Goal: Task Accomplishment & Management: Manage account settings

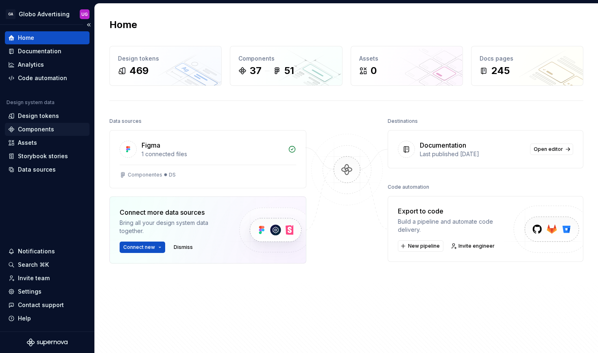
click at [39, 127] on div "Components" at bounding box center [36, 129] width 36 height 8
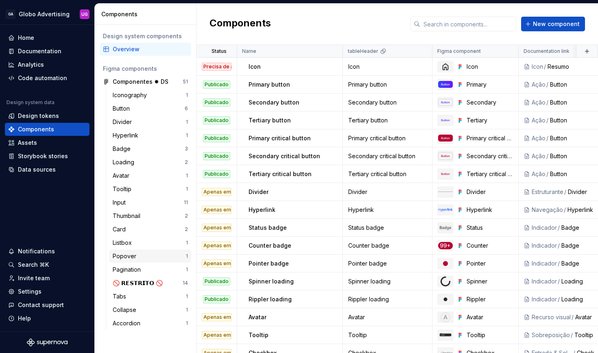
click at [135, 255] on div "Popover" at bounding box center [126, 256] width 27 height 8
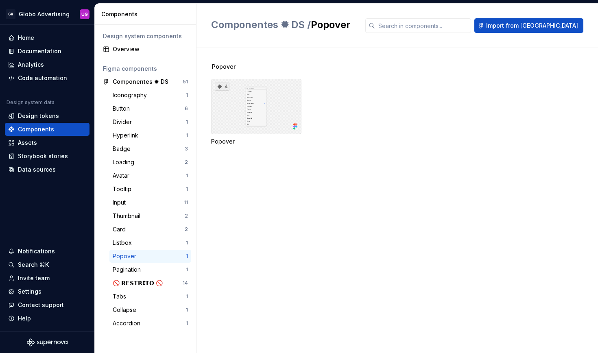
click at [252, 91] on div "4" at bounding box center [256, 106] width 90 height 55
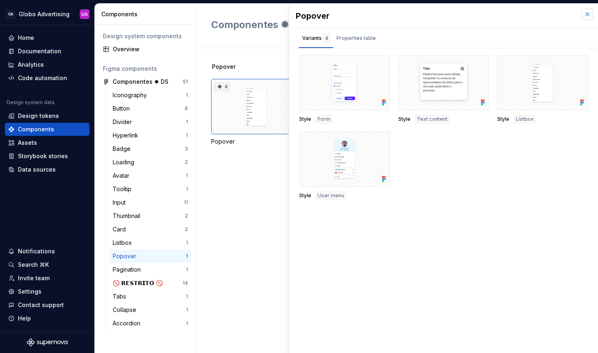
click at [582, 11] on button "button" at bounding box center [587, 14] width 11 height 11
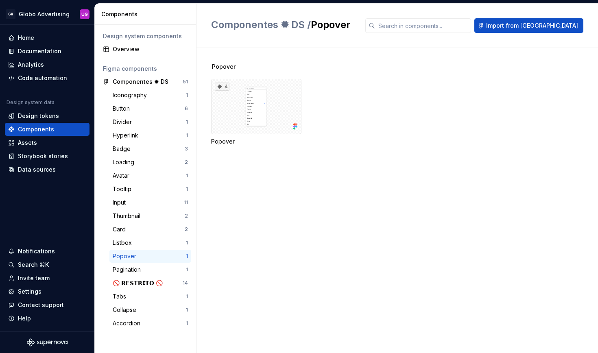
click at [220, 141] on div "Popover" at bounding box center [256, 141] width 90 height 8
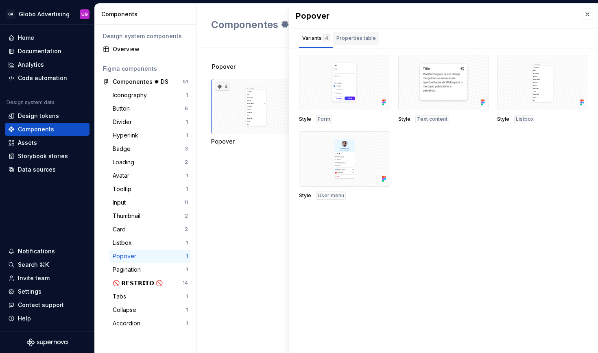
click at [354, 41] on div "Properties table" at bounding box center [355, 38] width 39 height 8
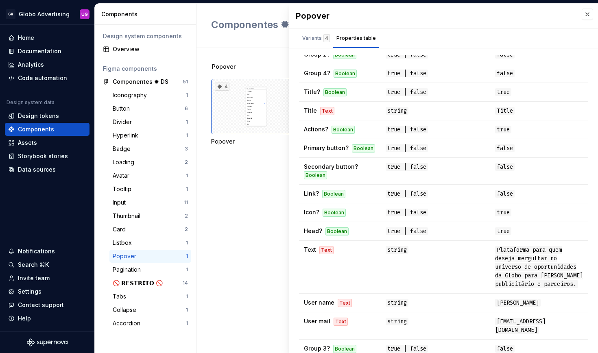
scroll to position [68, 0]
click at [589, 13] on button "button" at bounding box center [587, 14] width 11 height 11
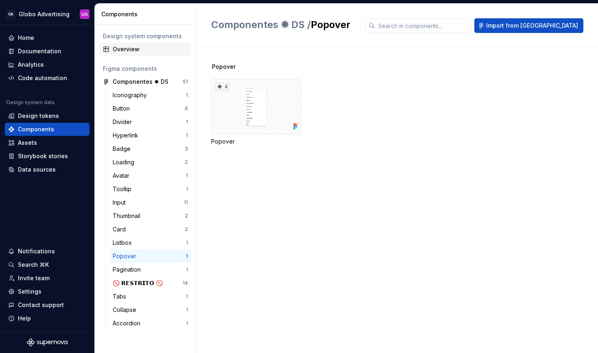
click at [137, 45] on div "Overview" at bounding box center [146, 49] width 92 height 13
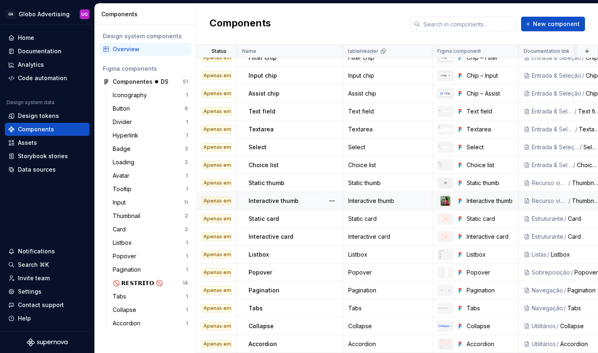
scroll to position [367, 0]
click at [331, 271] on button "button" at bounding box center [331, 272] width 11 height 11
click at [362, 289] on div "Open component detail" at bounding box center [374, 288] width 67 height 8
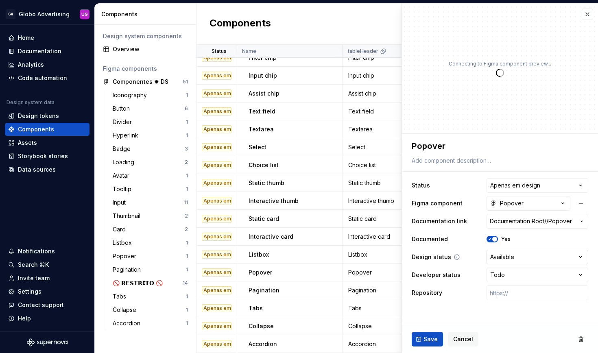
type textarea "*"
click at [515, 268] on html "GA Globo Advertising UG Home Documentation Analytics Code automation Design sys…" at bounding box center [299, 176] width 598 height 353
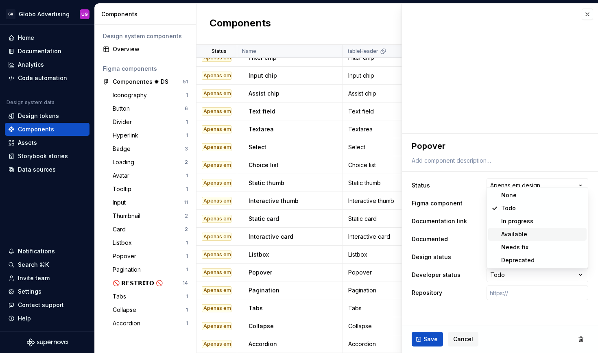
select select "**********"
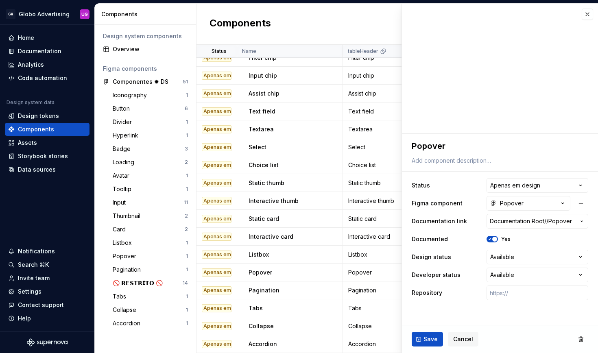
type textarea "*"
click at [510, 294] on input "text" at bounding box center [537, 293] width 102 height 15
paste input "[URL][DOMAIN_NAME]"
type input "[URL][DOMAIN_NAME]"
type textarea "*"
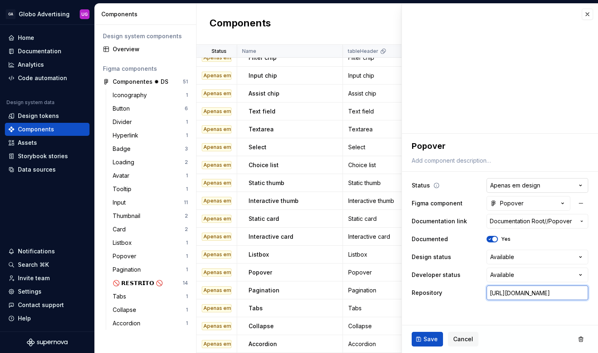
type input "[URL][DOMAIN_NAME]"
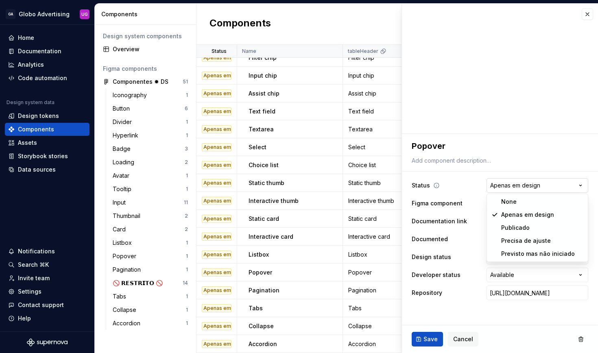
type textarea "*"
click at [515, 187] on html "GA Globo Advertising UG Home Documentation Analytics Code automation Design sys…" at bounding box center [299, 176] width 598 height 353
select select "**********"
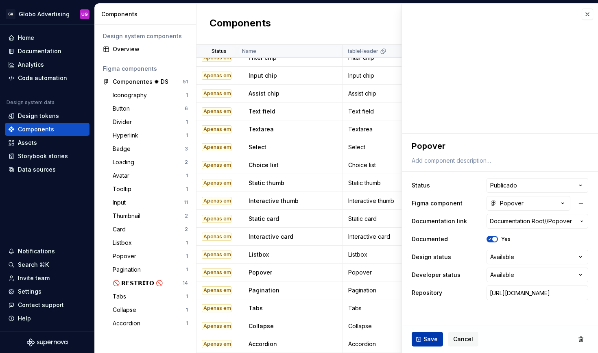
click at [429, 340] on span "Save" at bounding box center [430, 339] width 14 height 8
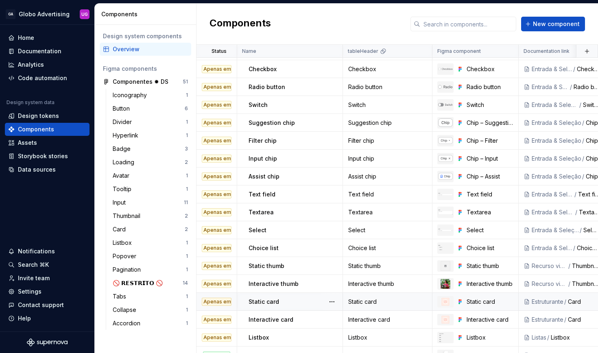
scroll to position [283, 0]
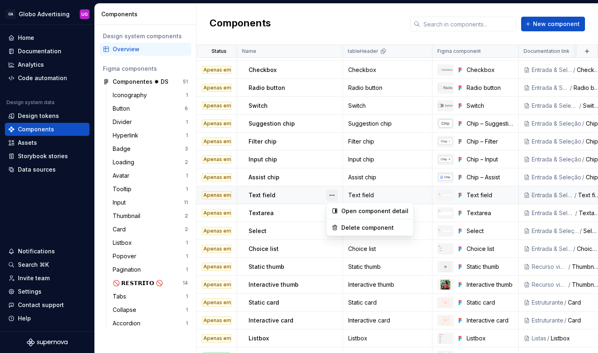
click at [329, 199] on button "button" at bounding box center [331, 195] width 11 height 11
click at [342, 213] on div "Open component detail" at bounding box center [374, 211] width 67 height 8
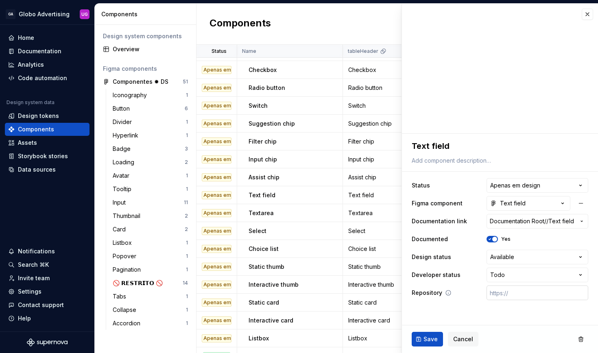
click at [505, 292] on input "text" at bounding box center [537, 293] width 102 height 15
paste input "[URL][DOMAIN_NAME]"
type textarea "*"
type input "[URL][DOMAIN_NAME]"
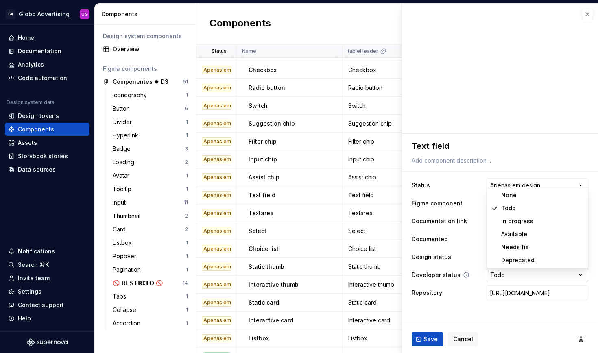
type textarea "*"
click at [517, 277] on html "GA Globo Advertising UG Home Documentation Analytics Code automation Design sys…" at bounding box center [299, 176] width 598 height 353
select select "**********"
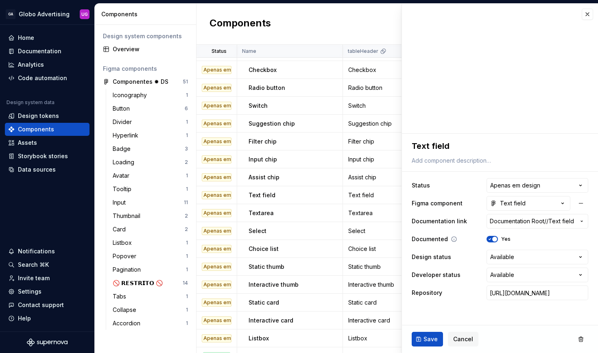
type textarea "*"
click at [508, 234] on div "Documented Yes" at bounding box center [500, 239] width 177 height 15
click at [501, 310] on fieldset "**********" at bounding box center [500, 243] width 196 height 219
click at [516, 185] on html "GA Globo Advertising UG Home Documentation Analytics Code automation Design sys…" at bounding box center [299, 176] width 598 height 353
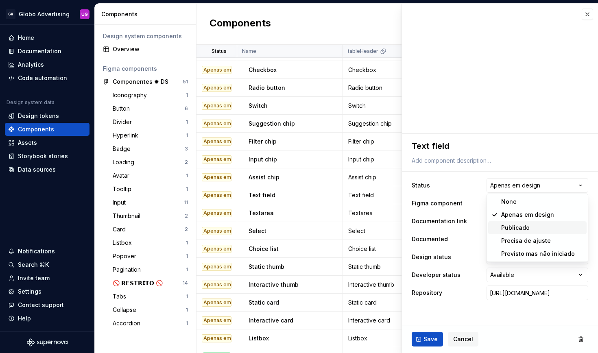
select select "**********"
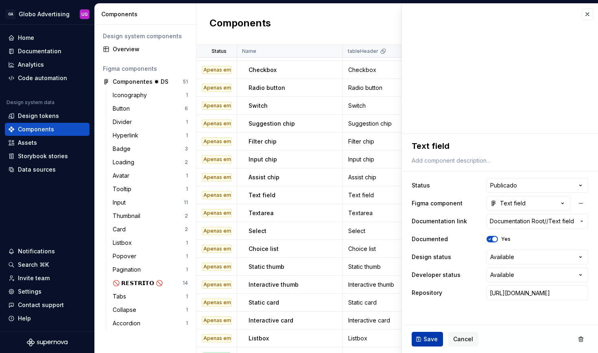
click at [426, 339] on span "Save" at bounding box center [430, 339] width 14 height 8
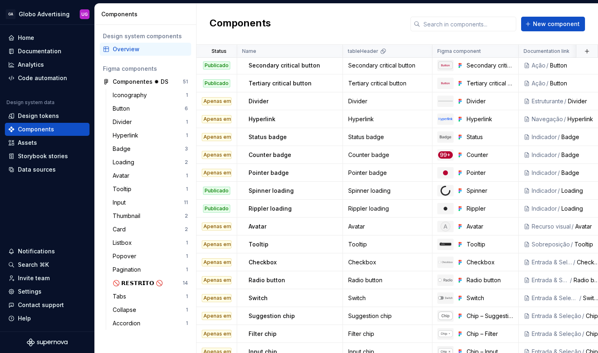
scroll to position [89, 0]
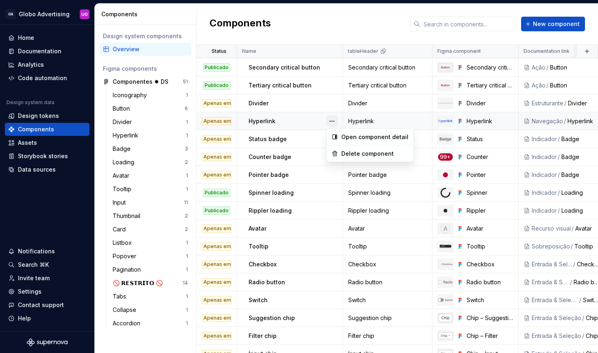
click at [332, 120] on button "button" at bounding box center [331, 121] width 11 height 11
click at [351, 135] on div "Open component detail" at bounding box center [374, 137] width 67 height 8
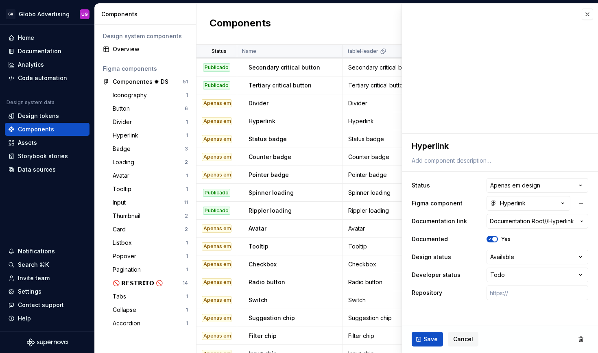
type textarea "*"
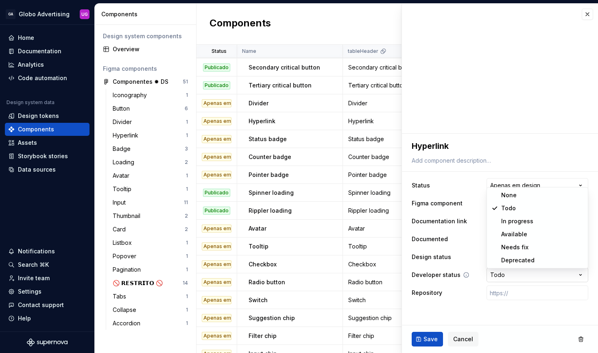
click at [518, 273] on html "GA Globo Advertising UG Home Documentation Analytics Code automation Design sys…" at bounding box center [299, 176] width 598 height 353
select select "**********"
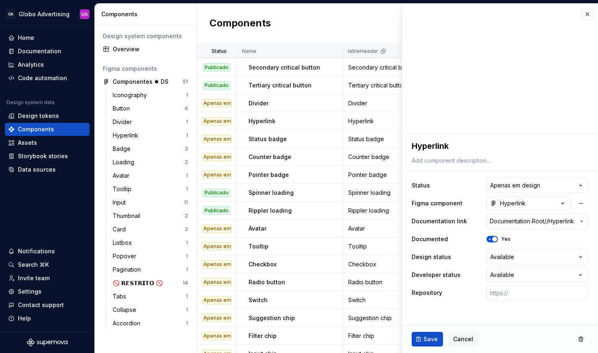
type textarea "*"
click at [512, 294] on input "text" at bounding box center [537, 293] width 102 height 15
paste input "[URL][DOMAIN_NAME]"
type input "[URL][DOMAIN_NAME]"
type textarea "*"
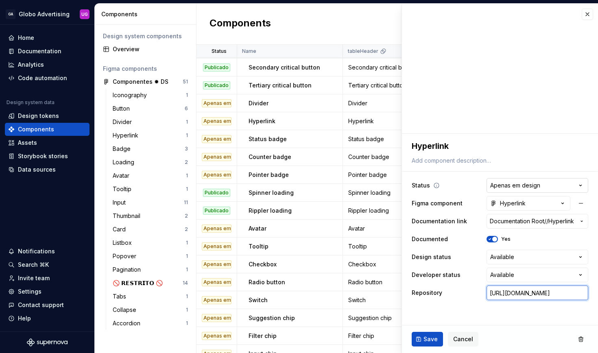
type input "[URL][DOMAIN_NAME]"
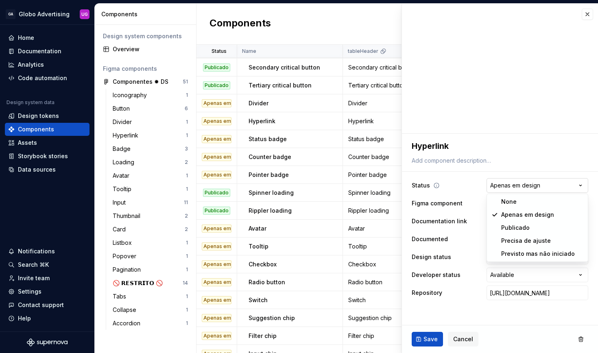
type textarea "*"
click at [520, 185] on html "GA Globo Advertising UG Home Documentation Analytics Code automation Design sys…" at bounding box center [299, 176] width 598 height 353
select select "**********"
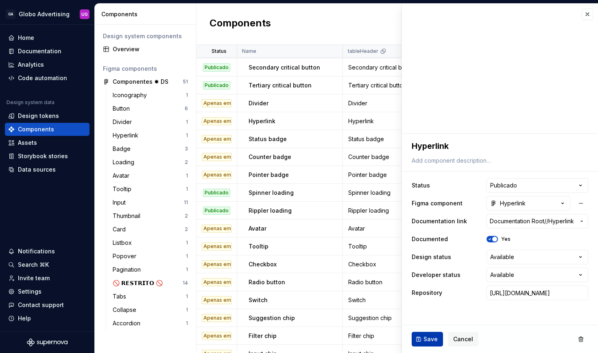
click at [430, 335] on button "Save" at bounding box center [427, 339] width 31 height 15
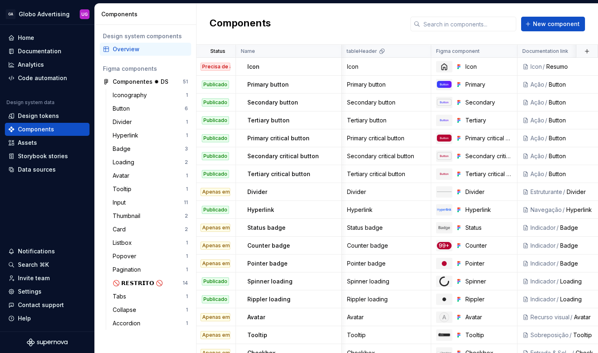
scroll to position [0, 1]
click at [331, 66] on button "button" at bounding box center [330, 66] width 11 height 11
click at [366, 80] on div "Open component detail" at bounding box center [373, 83] width 67 height 8
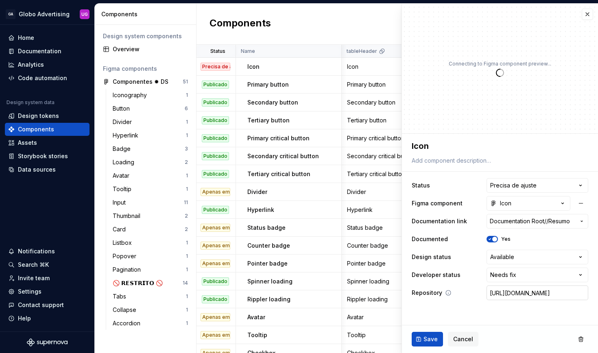
click at [510, 296] on input "[URL][DOMAIN_NAME]" at bounding box center [537, 293] width 102 height 15
type textarea "*"
paste input "docs/components-ícone--docs"
type input "[URL][DOMAIN_NAME]"
type textarea "*"
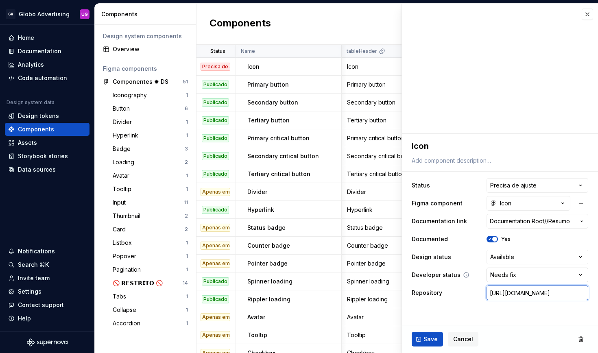
type input "[URL][DOMAIN_NAME]"
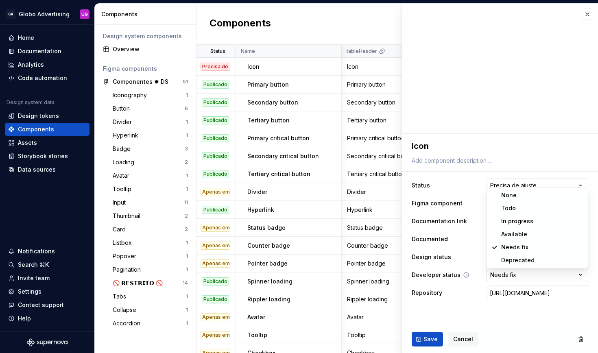
type textarea "*"
click at [525, 273] on html "GA Globo Advertising UG Home Documentation Analytics Code automation Design sys…" at bounding box center [299, 176] width 598 height 353
select select "**********"
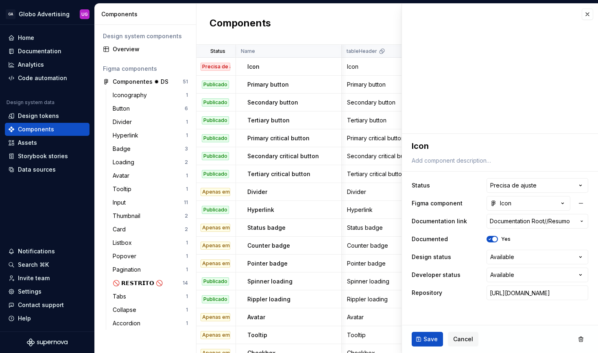
type textarea "*"
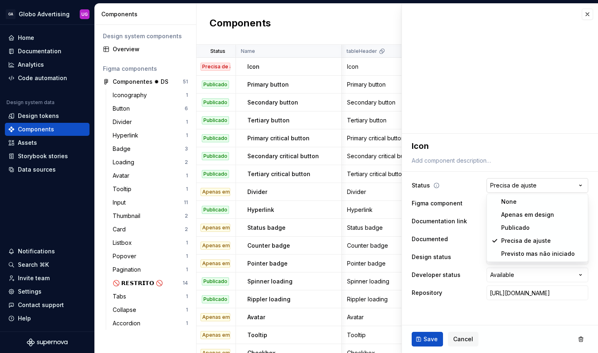
click at [543, 186] on html "GA Globo Advertising UG Home Documentation Analytics Code automation Design sys…" at bounding box center [299, 176] width 598 height 353
select select "**********"
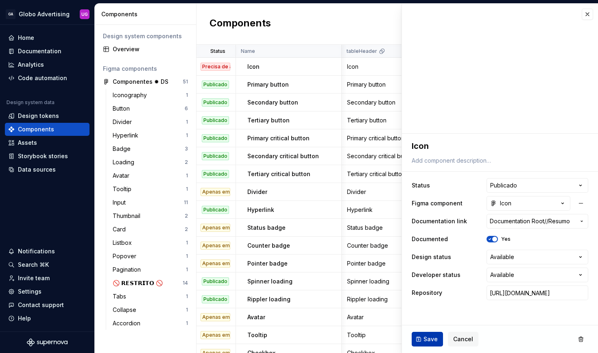
click at [420, 341] on button "Save" at bounding box center [427, 339] width 31 height 15
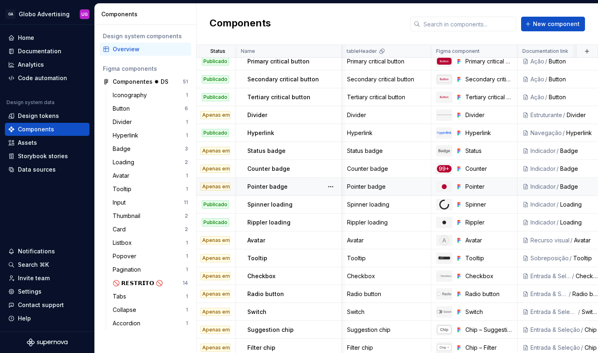
scroll to position [78, 1]
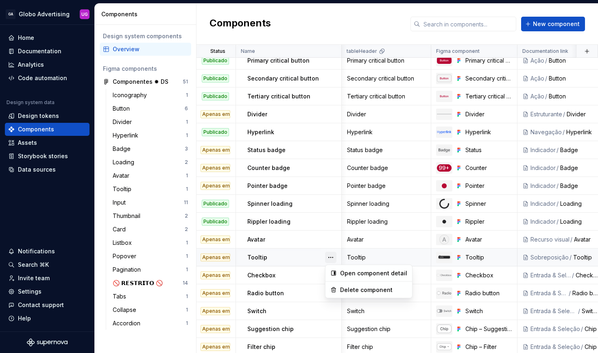
click at [330, 255] on button "button" at bounding box center [330, 257] width 11 height 11
click at [345, 272] on div "Open component detail" at bounding box center [373, 273] width 67 height 8
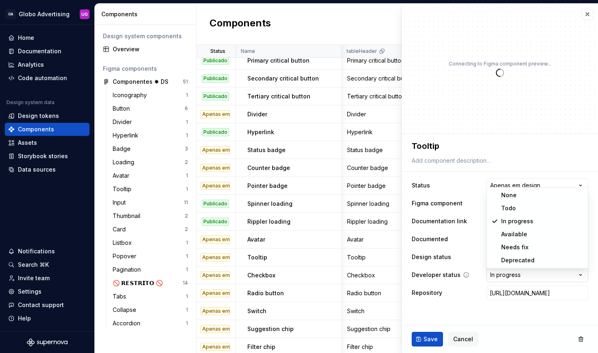
click at [515, 274] on html "GA Globo Advertising UG Home Documentation Analytics Code automation Design sys…" at bounding box center [299, 176] width 598 height 353
type textarea "*"
select select "**********"
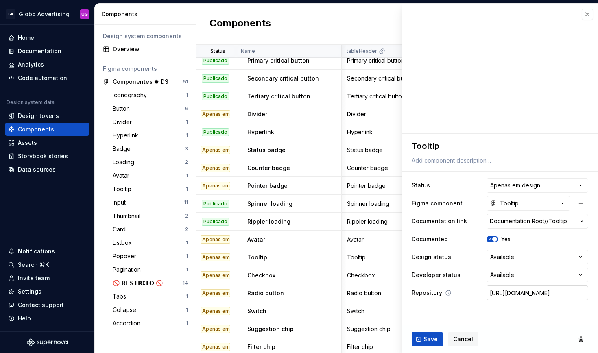
click at [512, 292] on input "[URL][DOMAIN_NAME]" at bounding box center [537, 293] width 102 height 15
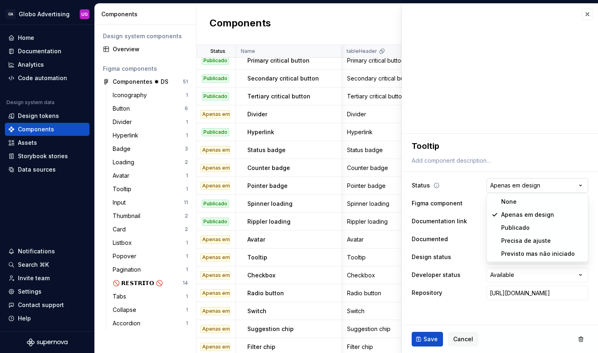
click at [523, 189] on html "GA Globo Advertising UG Home Documentation Analytics Code automation Design sys…" at bounding box center [299, 176] width 598 height 353
type textarea "*"
select select "**********"
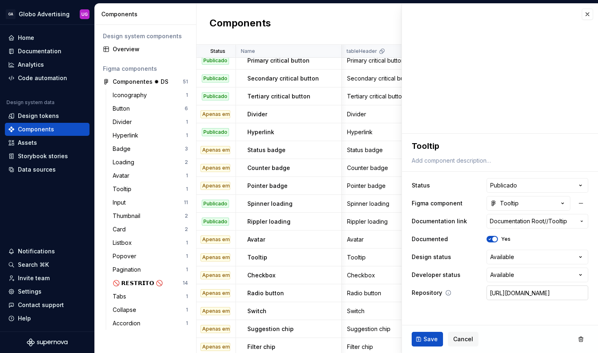
click at [524, 294] on input "[URL][DOMAIN_NAME]" at bounding box center [537, 293] width 102 height 15
paste input ".apps.tsuru"
type textarea "*"
type input "[URL][DOMAIN_NAME]"
click at [423, 338] on button "Save" at bounding box center [427, 339] width 31 height 15
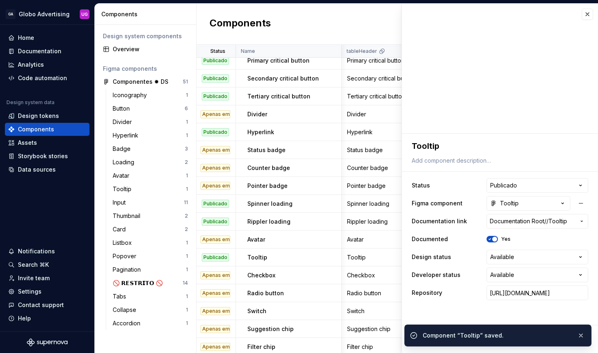
type textarea "*"
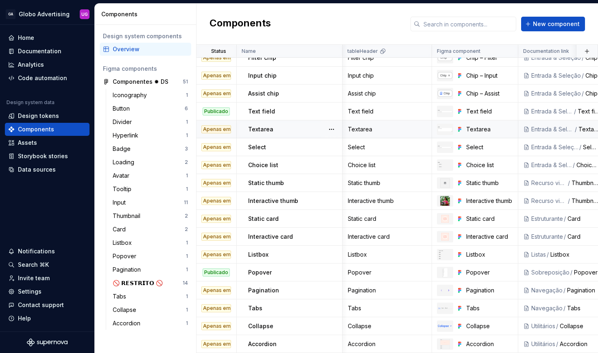
scroll to position [367, 0]
click at [157, 106] on div "Button" at bounding box center [149, 109] width 72 height 8
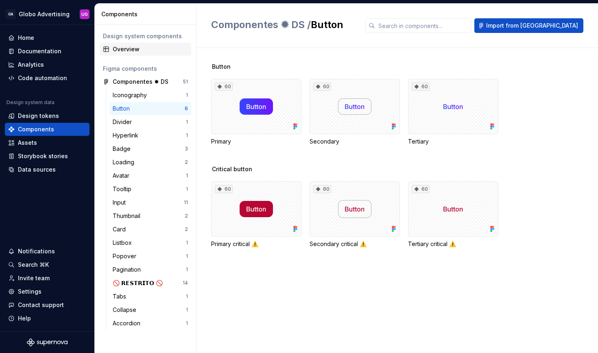
click at [129, 48] on div "Overview" at bounding box center [150, 49] width 75 height 8
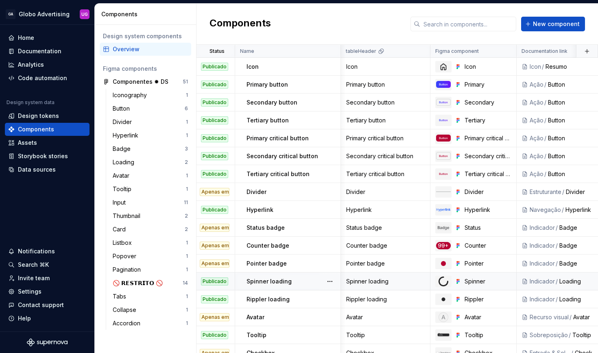
scroll to position [0, 2]
click at [456, 26] on input "text" at bounding box center [468, 24] width 96 height 15
type input """
